Goal: Entertainment & Leisure: Browse casually

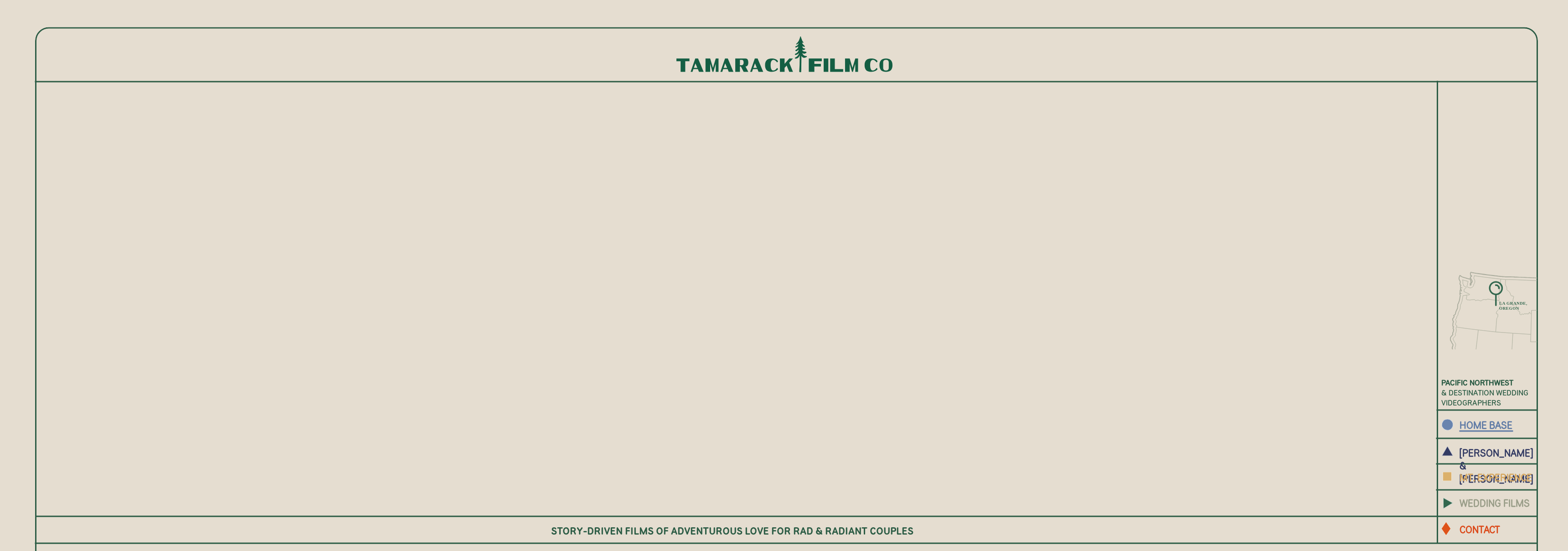
click at [1489, 501] on b "WEDDING FILMS" at bounding box center [1494, 502] width 70 height 12
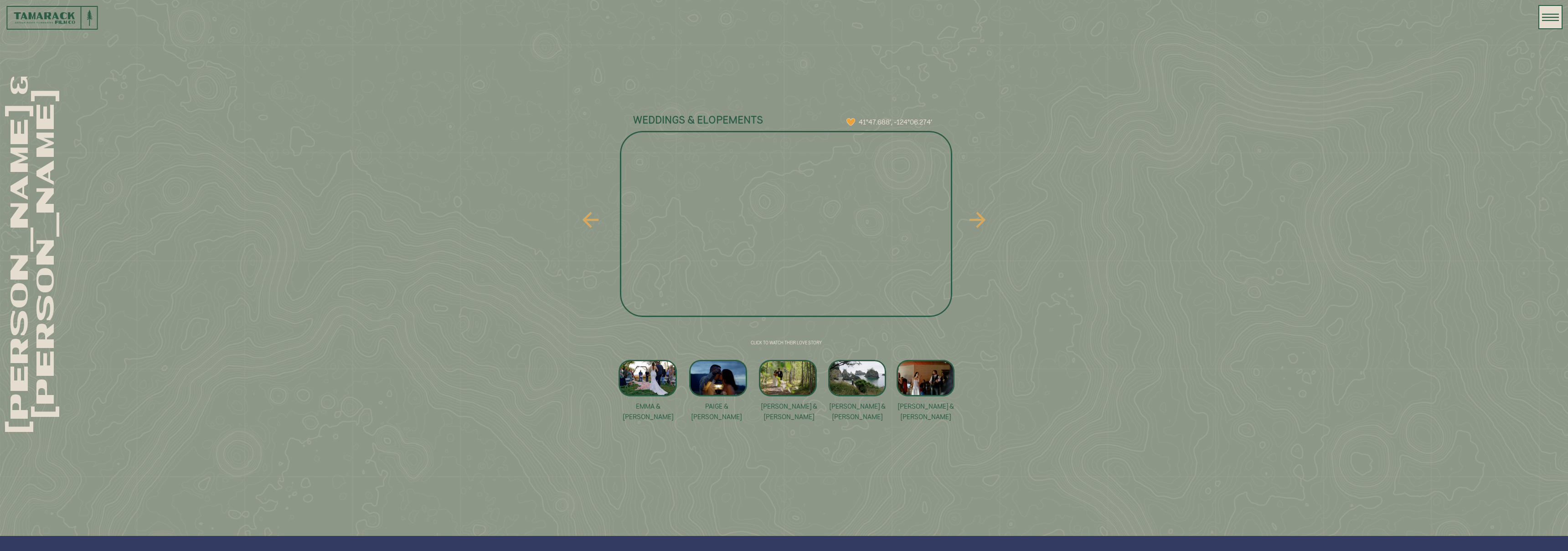
scroll to position [642, 0]
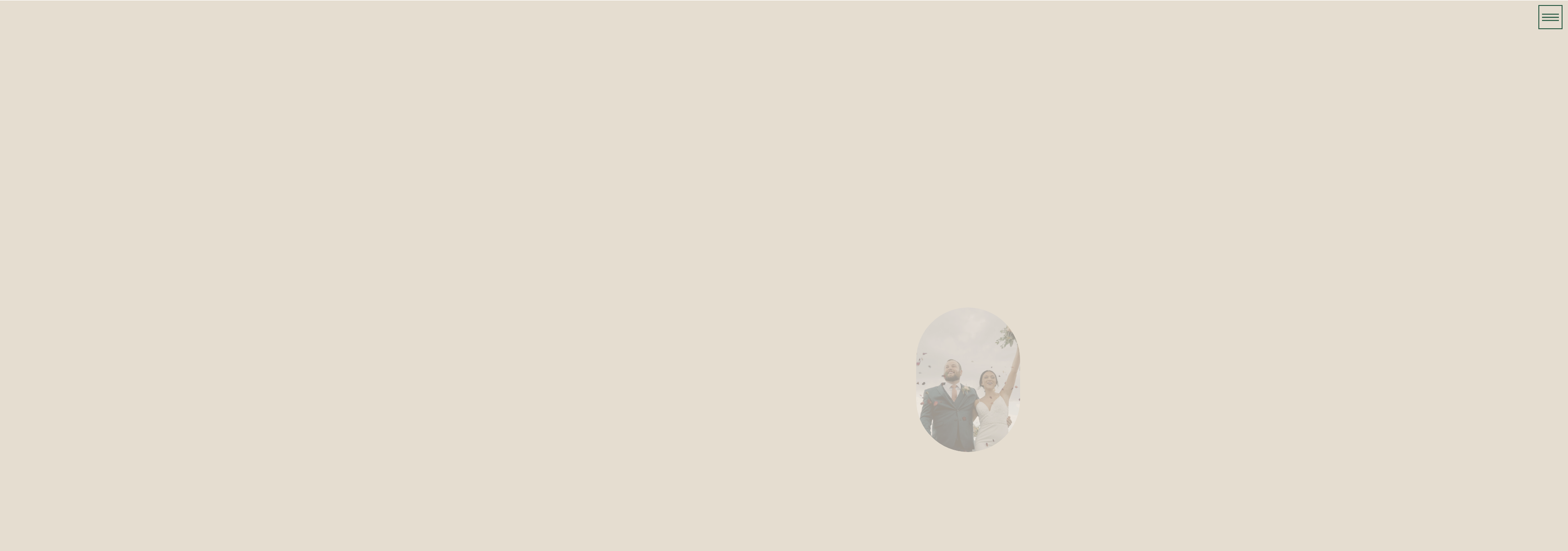
scroll to position [642, 0]
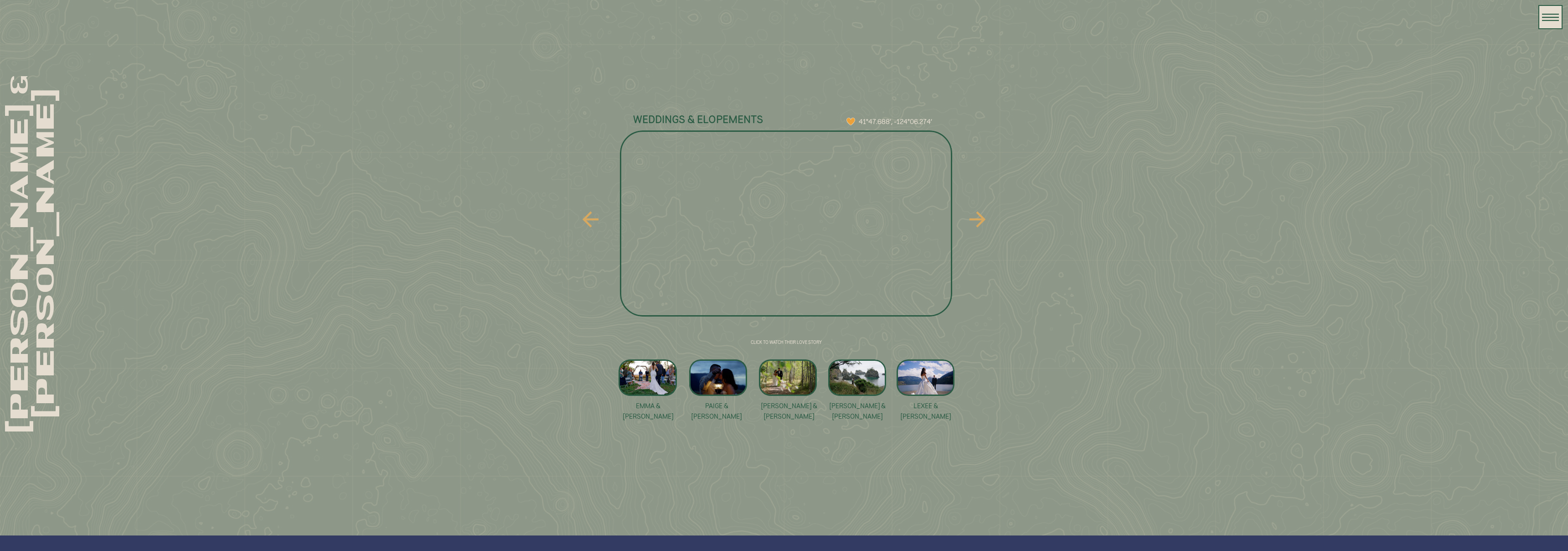
click at [979, 217] on icon at bounding box center [978, 219] width 24 height 41
click at [979, 218] on icon at bounding box center [978, 219] width 24 height 41
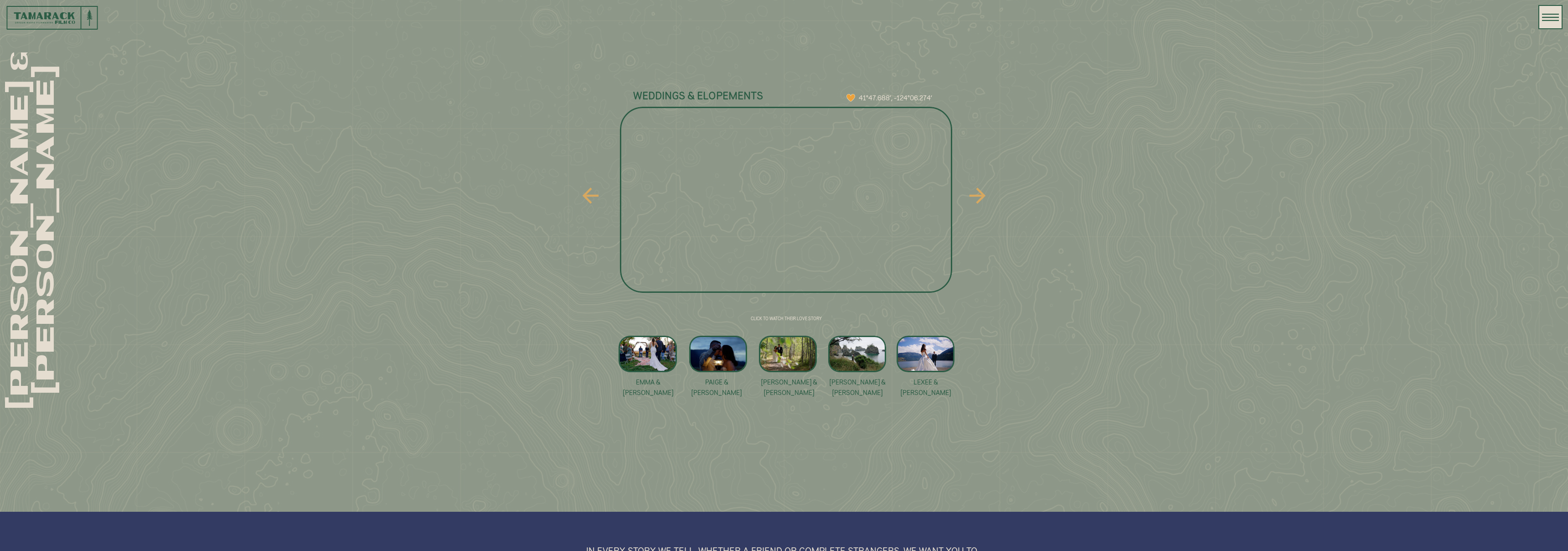
scroll to position [651, 0]
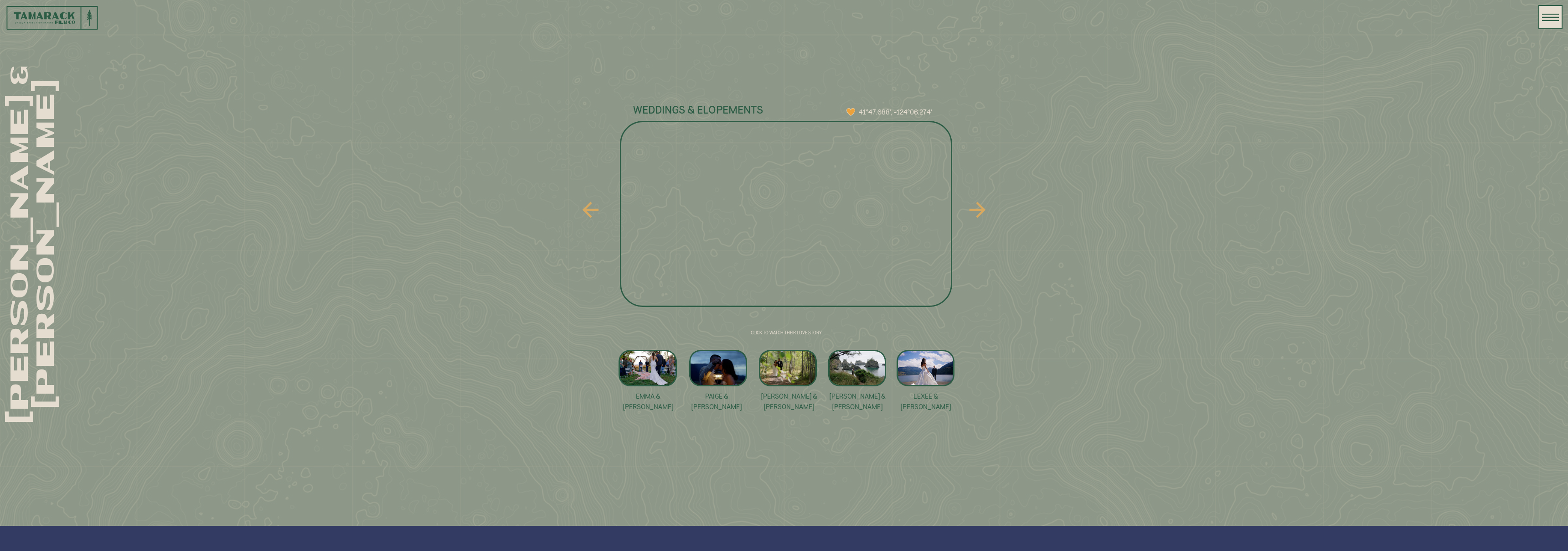
click at [634, 366] on div at bounding box center [648, 368] width 58 height 37
click at [723, 371] on div at bounding box center [718, 368] width 58 height 37
click at [796, 371] on div at bounding box center [788, 368] width 58 height 37
click at [864, 370] on div at bounding box center [857, 368] width 58 height 37
click at [925, 373] on div at bounding box center [925, 368] width 58 height 37
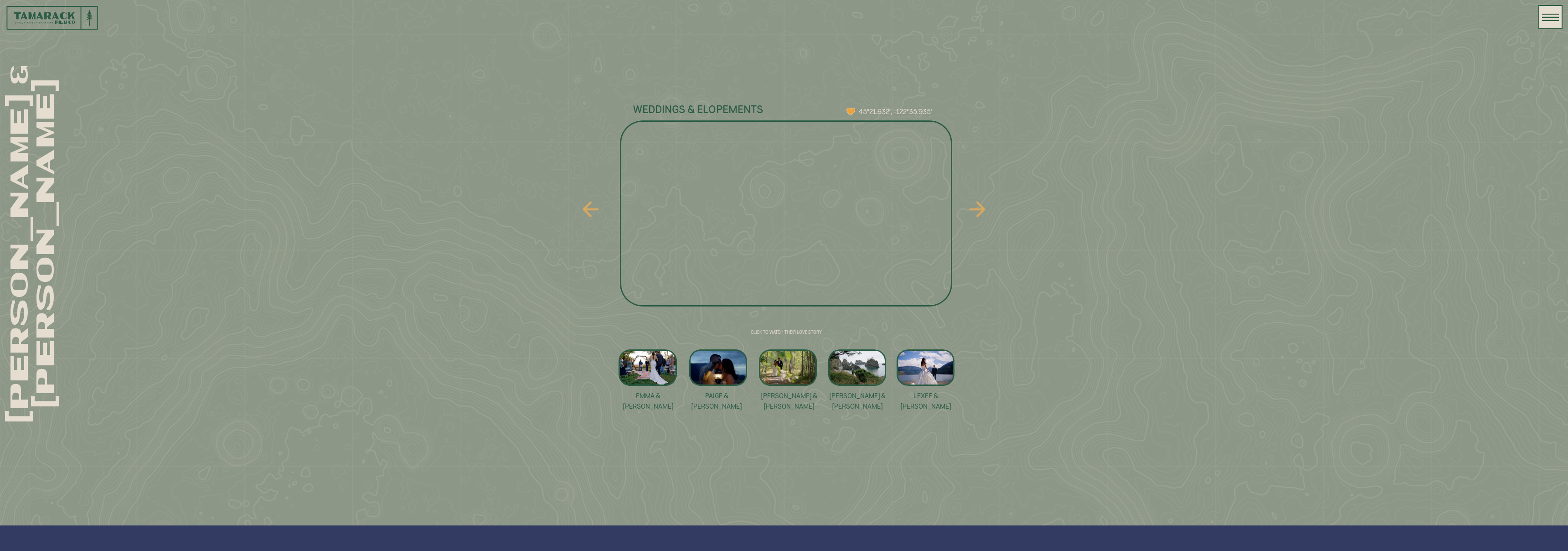
scroll to position [653, 0]
click at [652, 364] on div at bounding box center [648, 366] width 58 height 37
click at [715, 363] on div at bounding box center [718, 366] width 58 height 37
click at [710, 367] on div at bounding box center [718, 366] width 58 height 37
click at [794, 370] on div at bounding box center [788, 366] width 58 height 37
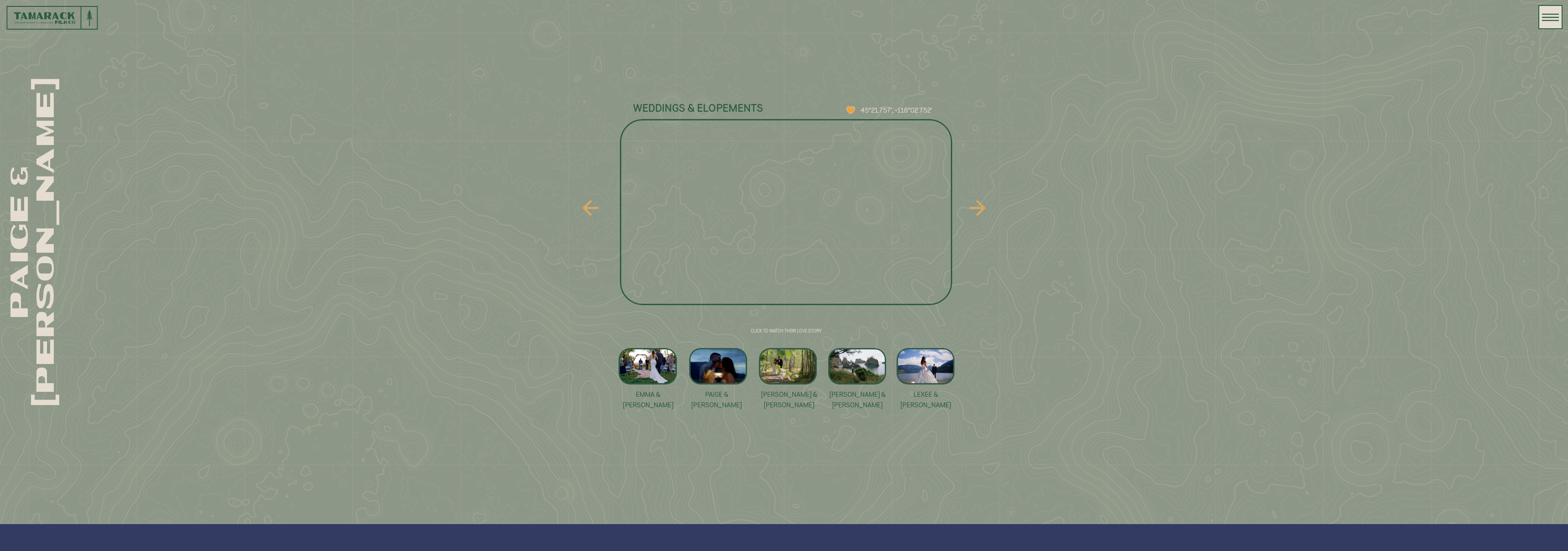
click at [864, 370] on div at bounding box center [857, 366] width 58 height 37
click at [922, 369] on div at bounding box center [925, 366] width 58 height 37
click at [729, 368] on div at bounding box center [718, 366] width 58 height 37
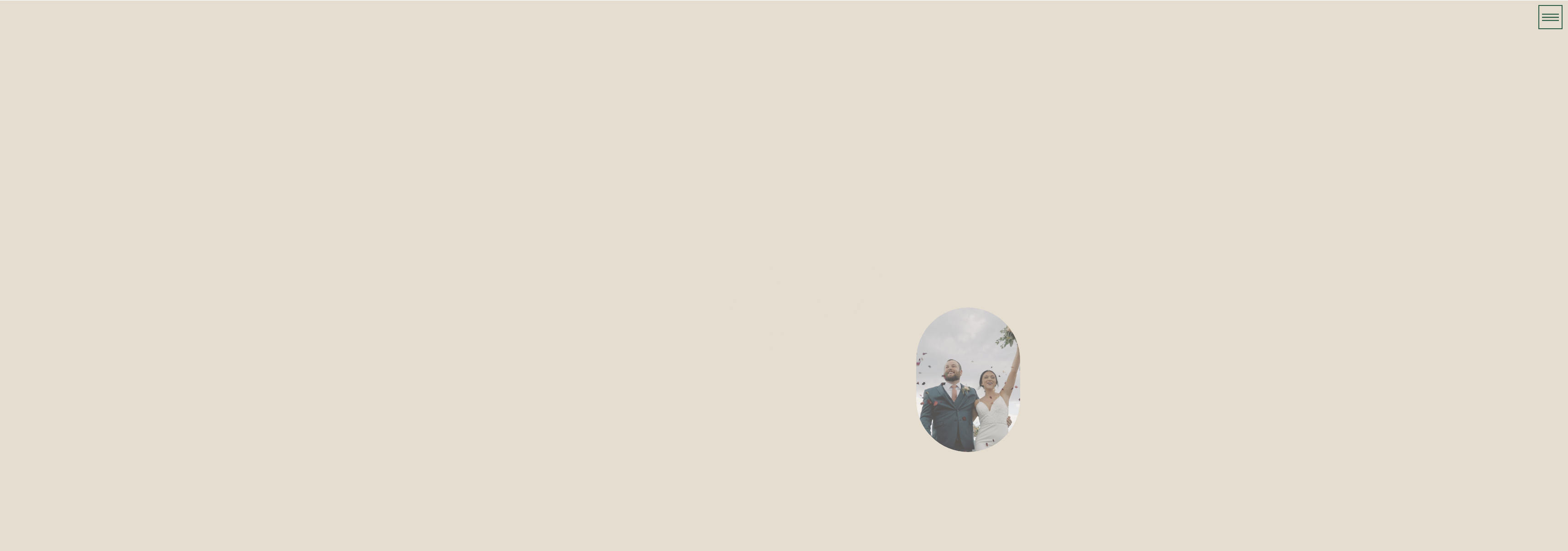
scroll to position [653, 0]
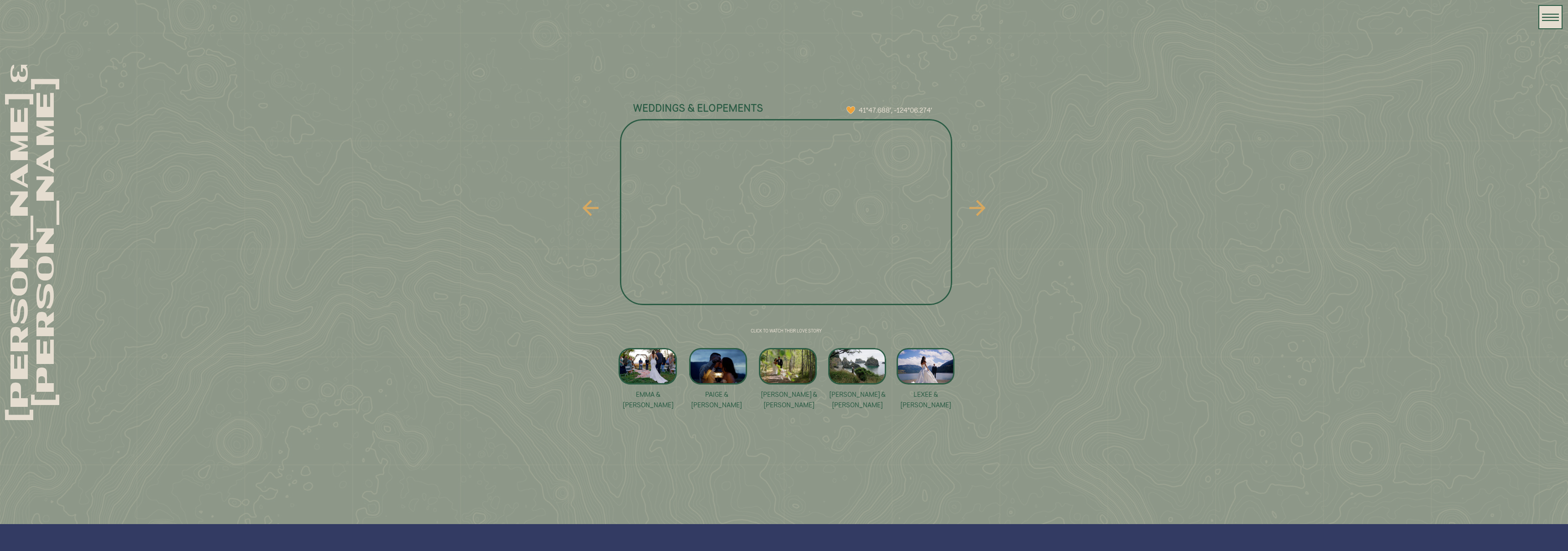
click at [660, 365] on div at bounding box center [648, 366] width 58 height 37
drag, startPoint x: 718, startPoint y: 370, endPoint x: 716, endPoint y: 360, distance: 10.2
click at [718, 370] on div at bounding box center [718, 366] width 58 height 37
click at [792, 373] on div at bounding box center [788, 366] width 58 height 37
click at [857, 358] on div at bounding box center [857, 366] width 58 height 37
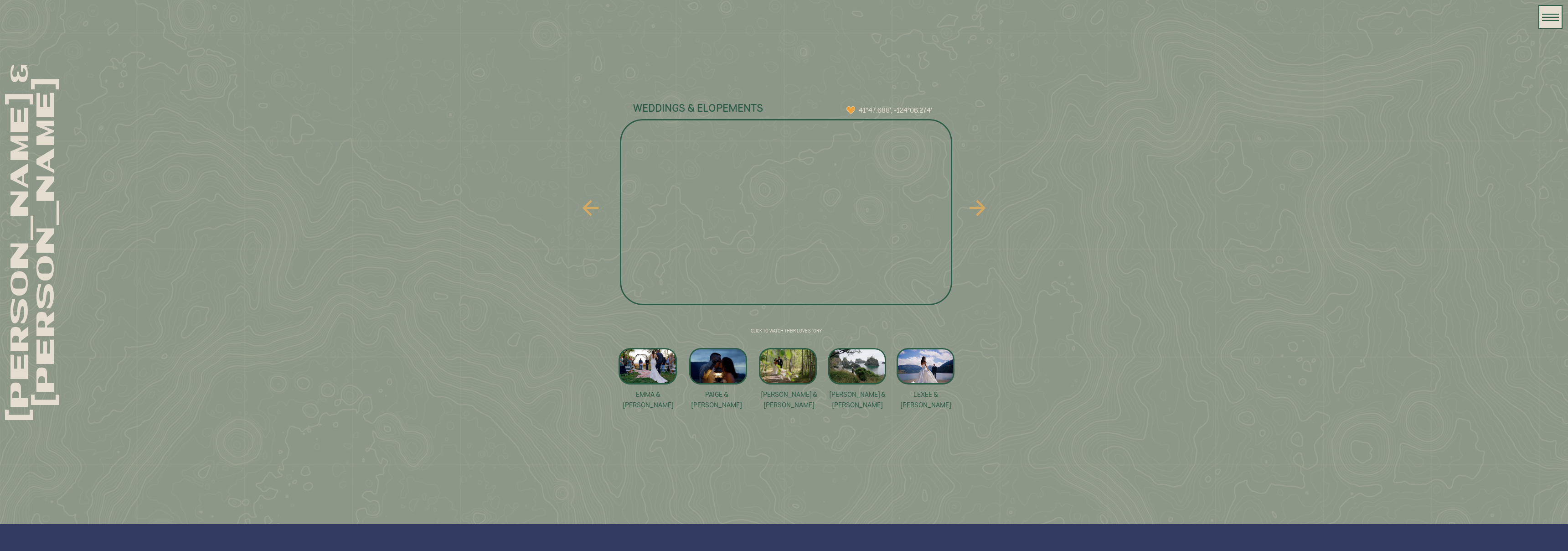
drag, startPoint x: 919, startPoint y: 369, endPoint x: 902, endPoint y: 366, distance: 17.3
click at [919, 369] on div at bounding box center [925, 366] width 58 height 37
click at [719, 376] on div at bounding box center [718, 366] width 58 height 37
click at [788, 370] on div at bounding box center [788, 366] width 58 height 37
click at [867, 373] on div at bounding box center [857, 366] width 58 height 37
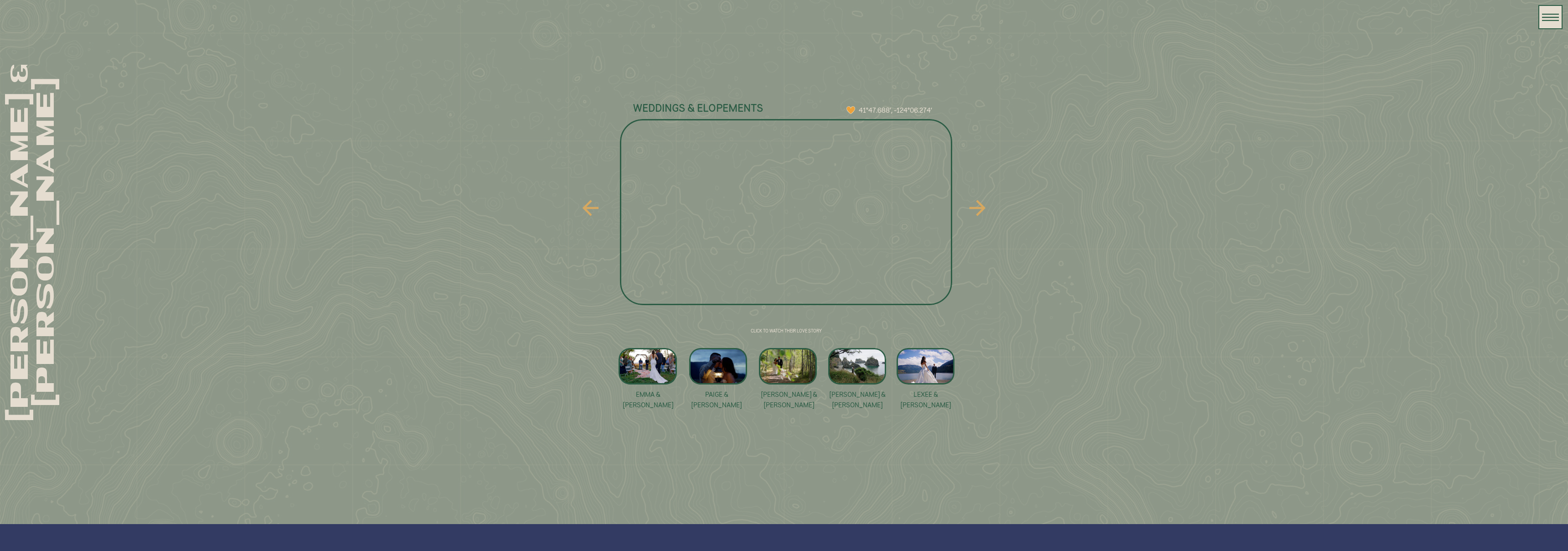
click at [920, 372] on div at bounding box center [925, 366] width 58 height 37
click at [782, 362] on div at bounding box center [788, 366] width 58 height 37
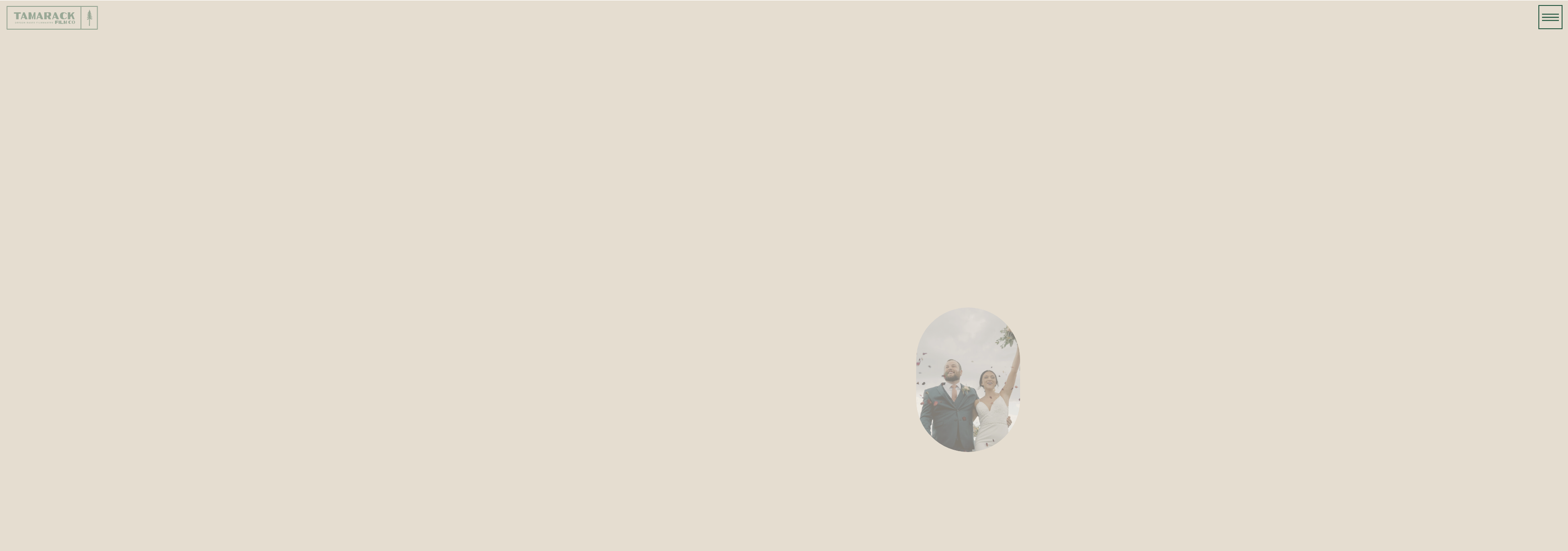
scroll to position [653, 0]
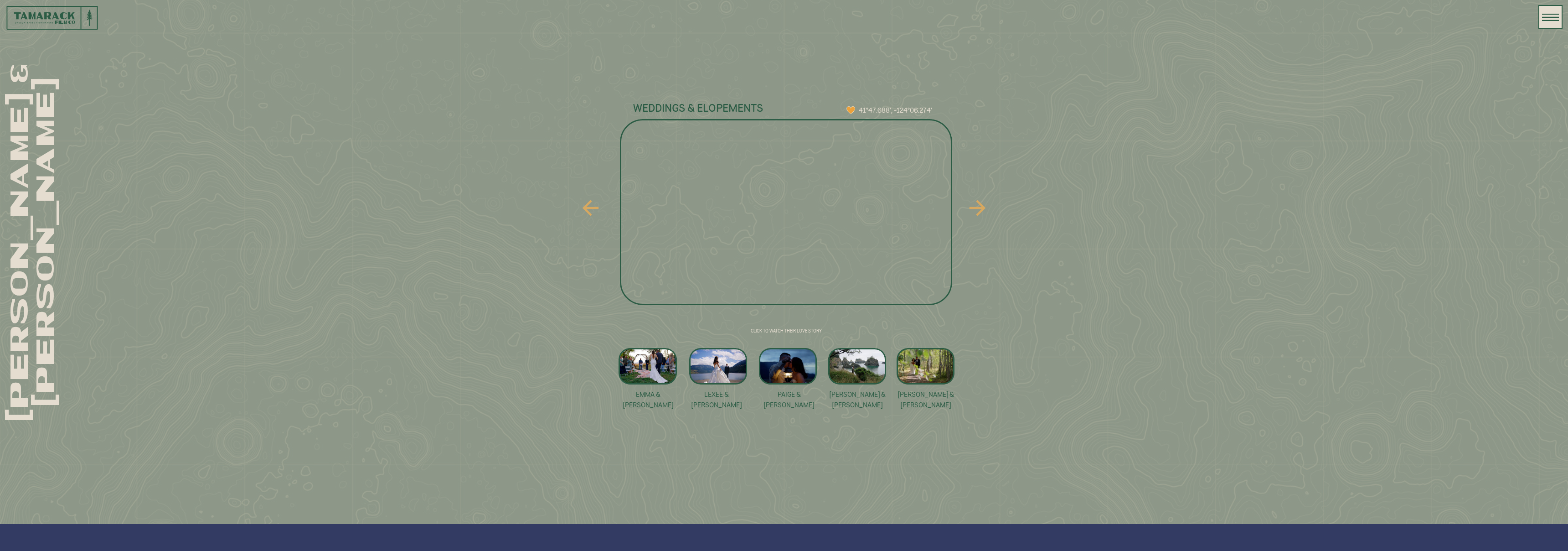
click at [978, 207] on icon at bounding box center [978, 208] width 16 height 16
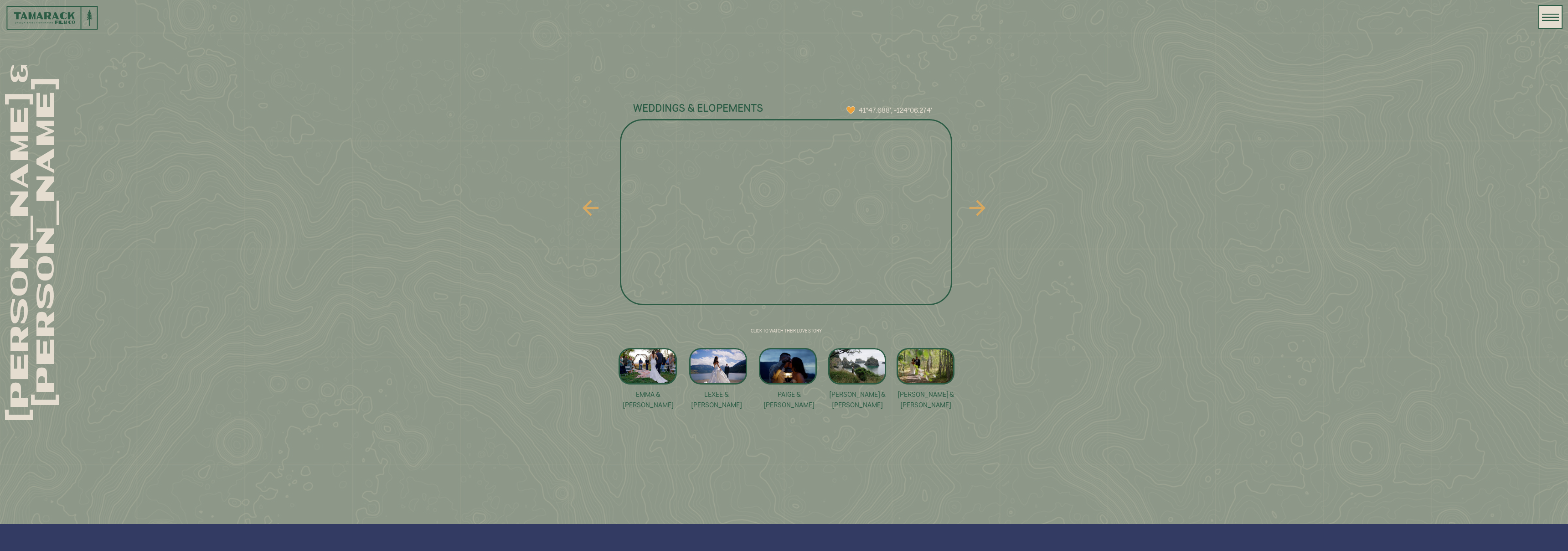
click at [643, 374] on div at bounding box center [648, 366] width 58 height 37
click at [718, 373] on div at bounding box center [718, 366] width 58 height 37
click at [789, 368] on div at bounding box center [788, 366] width 58 height 37
click at [858, 370] on div at bounding box center [857, 366] width 58 height 37
click at [931, 373] on div at bounding box center [925, 366] width 58 height 37
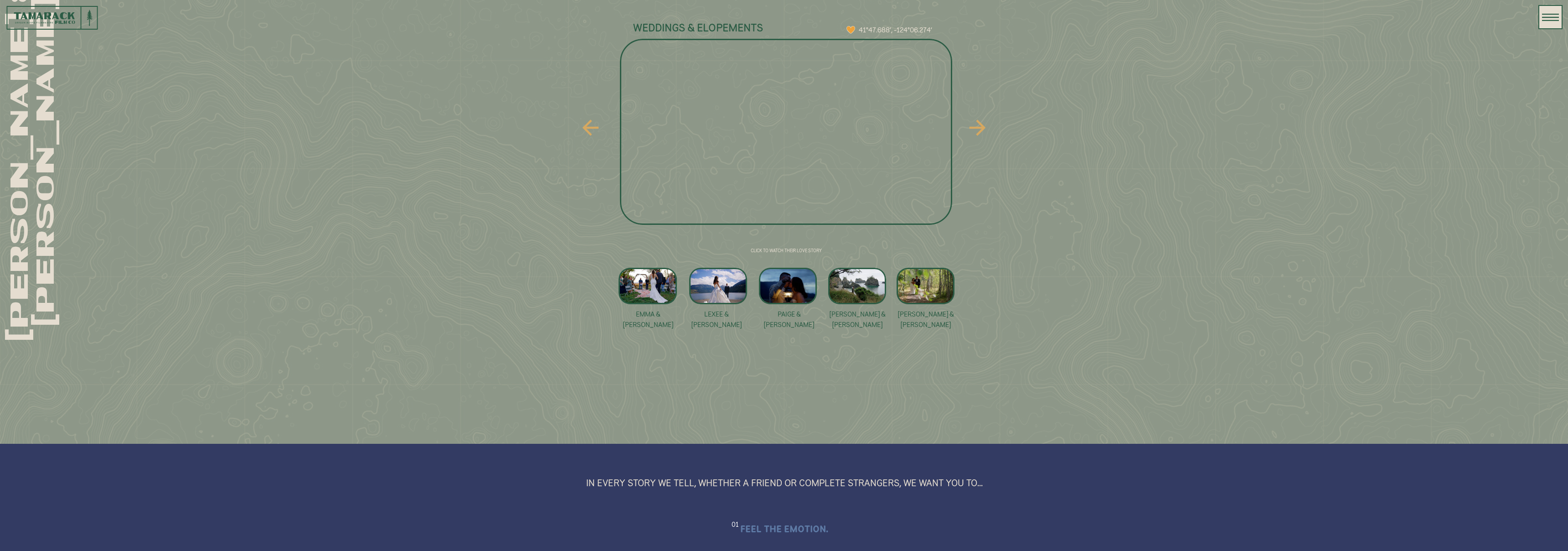
scroll to position [733, 0]
